Goal: Information Seeking & Learning: Learn about a topic

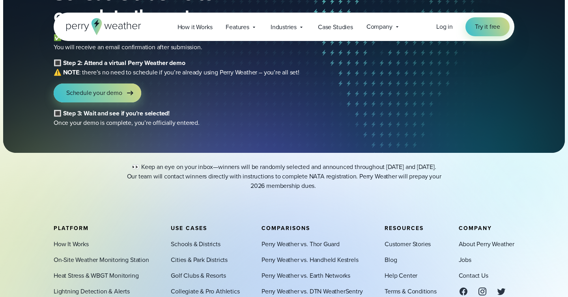
scroll to position [164, 0]
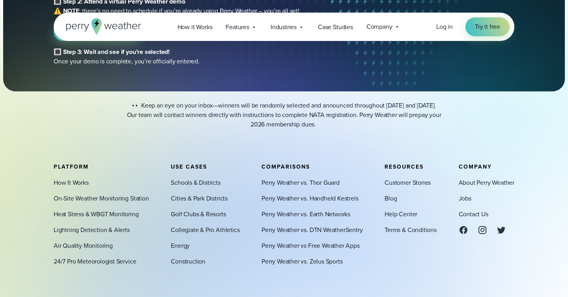
click at [263, 141] on footer "Platform How It Works On-Site Weather Monitoring Station Heat Stress & WBGT Mon…" at bounding box center [284, 246] width 568 height 235
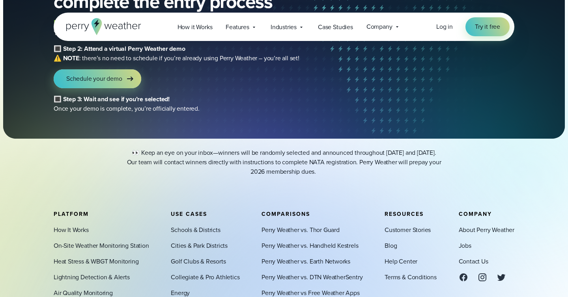
scroll to position [0, 0]
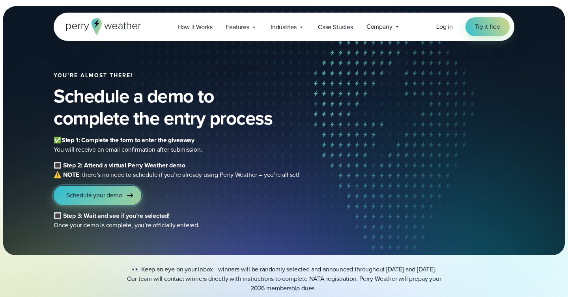
click at [126, 196] on icon at bounding box center [129, 195] width 9 height 9
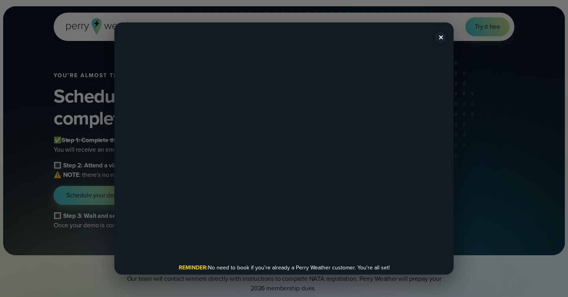
click at [440, 39] on button "✕" at bounding box center [440, 38] width 12 height 12
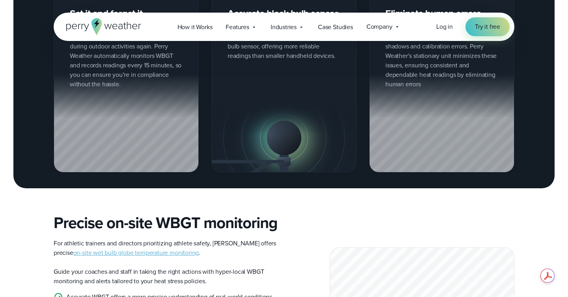
scroll to position [1003, 0]
